Goal: Download file/media

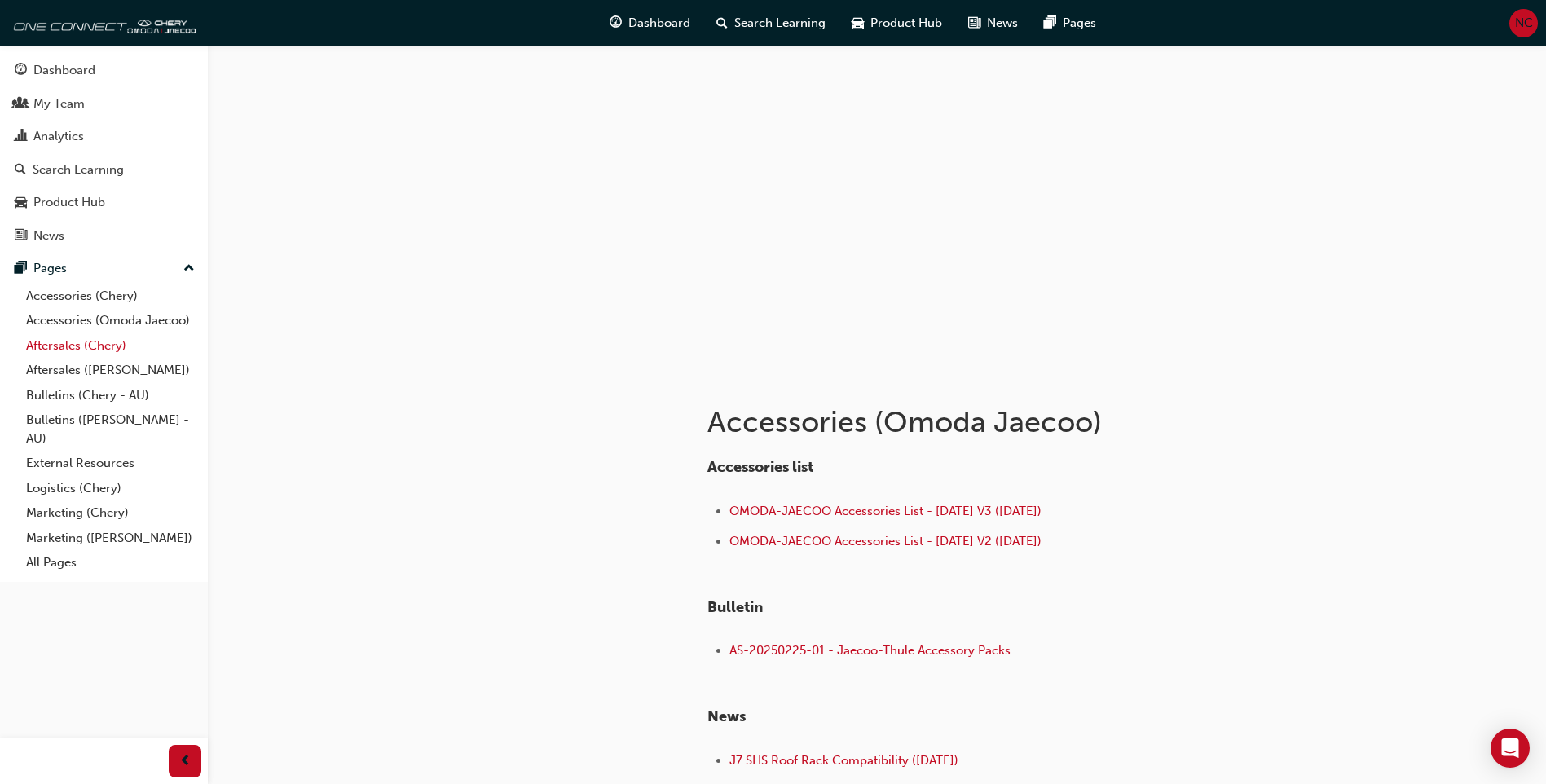
click at [97, 355] on link "Aftersales (Chery)" at bounding box center [111, 346] width 182 height 26
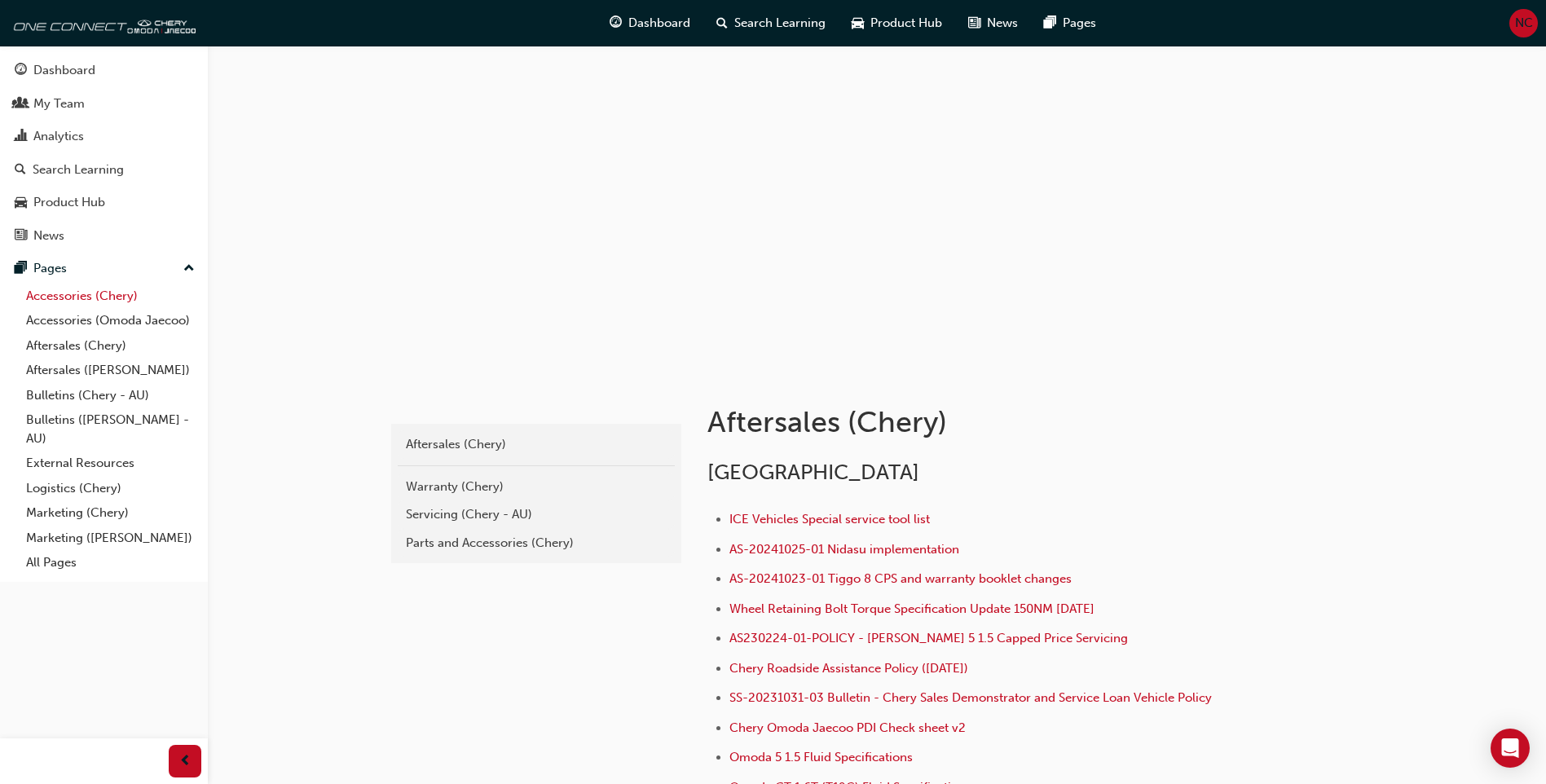
click at [69, 298] on link "Accessories (Chery)" at bounding box center [111, 296] width 182 height 26
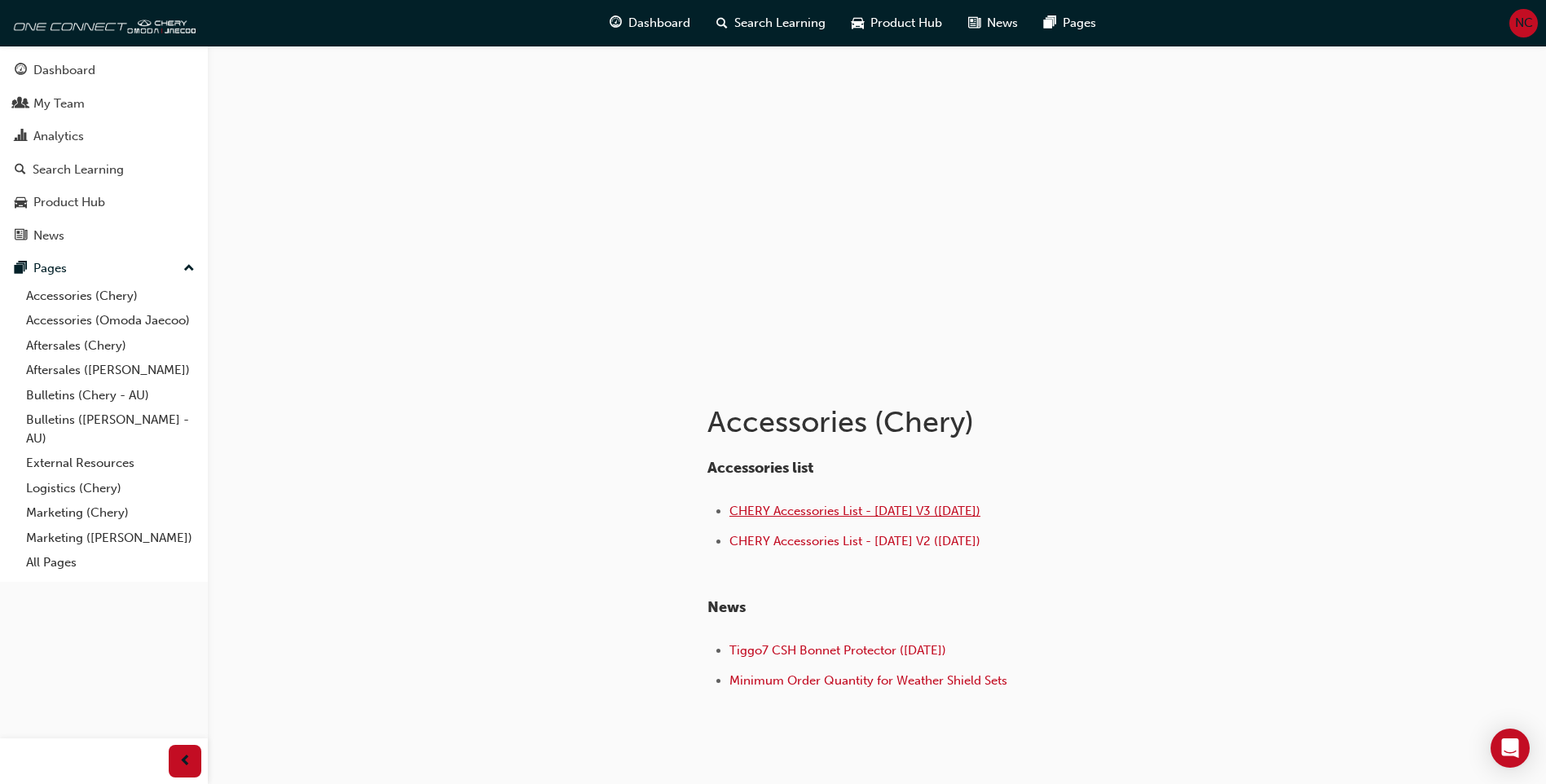
click at [801, 511] on span "CHERY Accessories List - [DATE] V3 ([DATE])" at bounding box center [855, 511] width 251 height 15
